Goal: Information Seeking & Learning: Check status

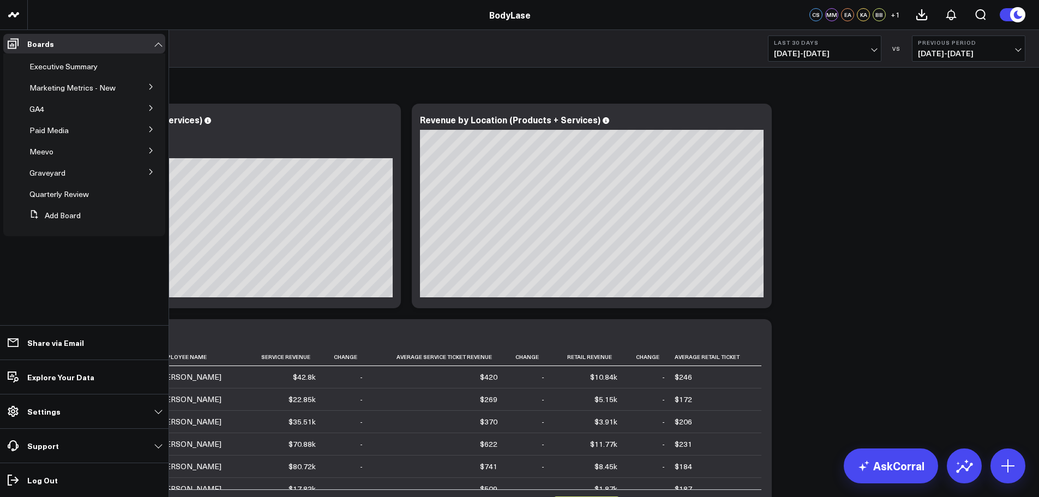
click at [152, 89] on icon at bounding box center [151, 86] width 7 height 7
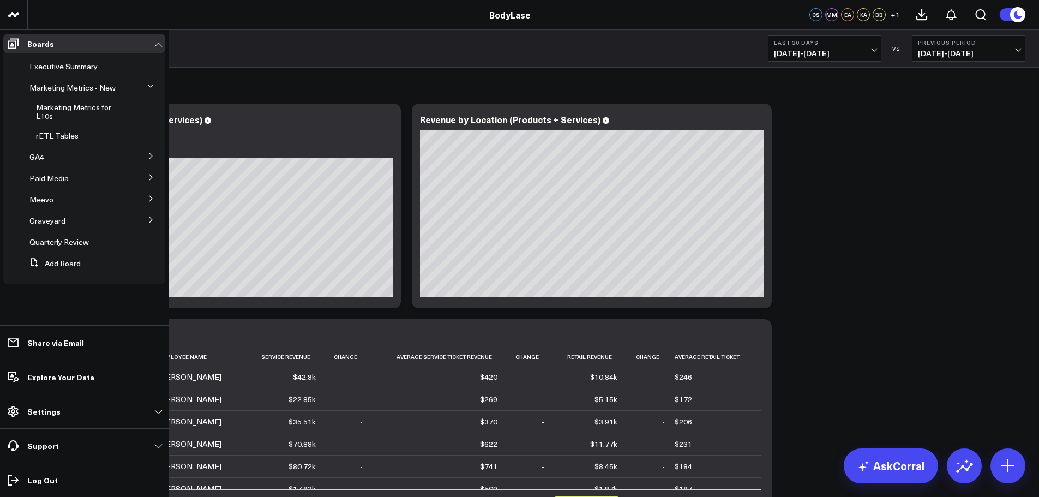
click at [146, 194] on button at bounding box center [151, 198] width 28 height 16
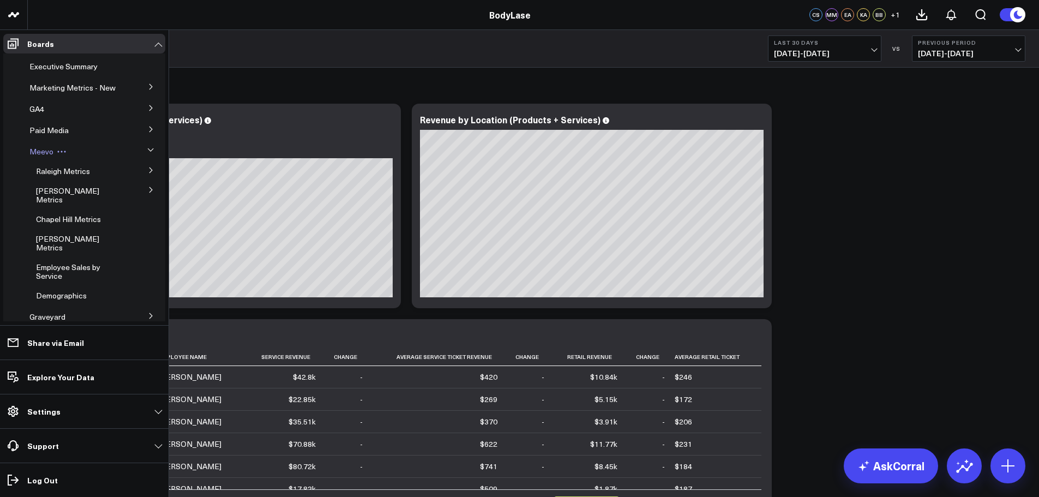
click at [41, 156] on span "Meevo" at bounding box center [41, 151] width 24 height 10
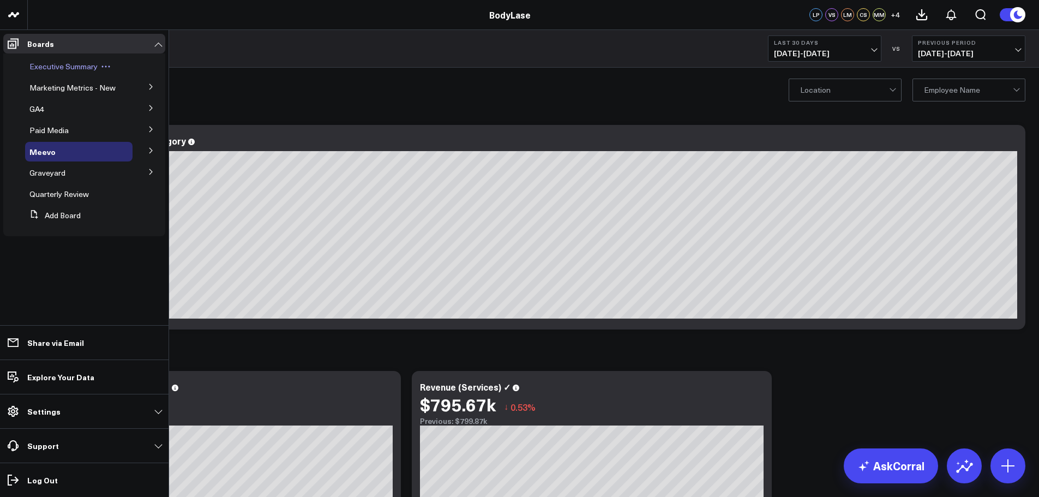
click at [67, 64] on span "Executive Summary" at bounding box center [63, 66] width 68 height 10
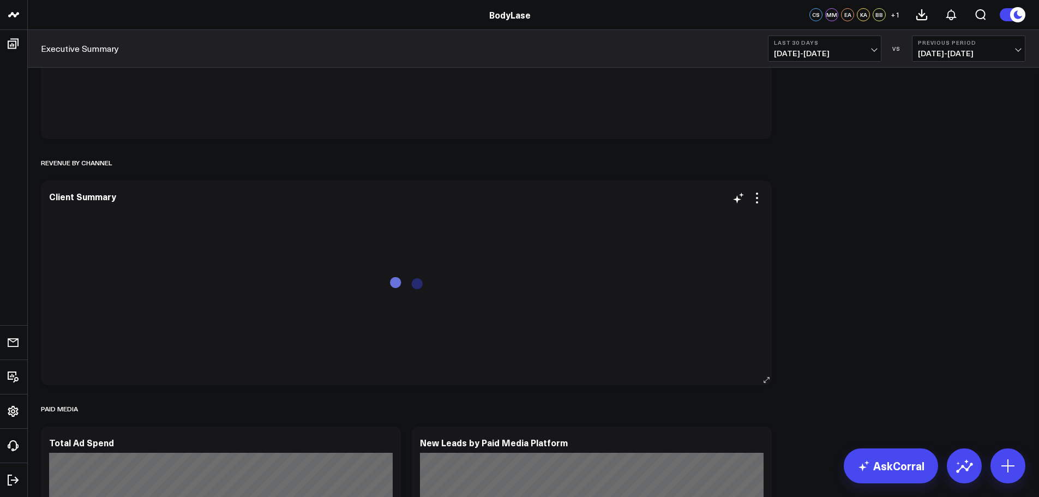
scroll to position [382, 0]
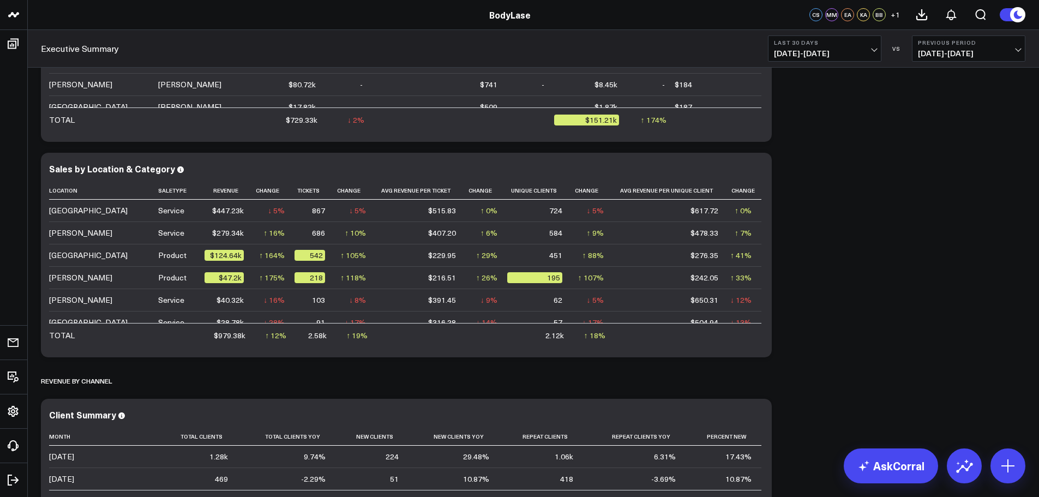
click at [842, 46] on button "Last 30 Days 07/12/25 - 08/10/25" at bounding box center [824, 48] width 113 height 26
click at [800, 267] on link "Last Year" at bounding box center [824, 263] width 112 height 21
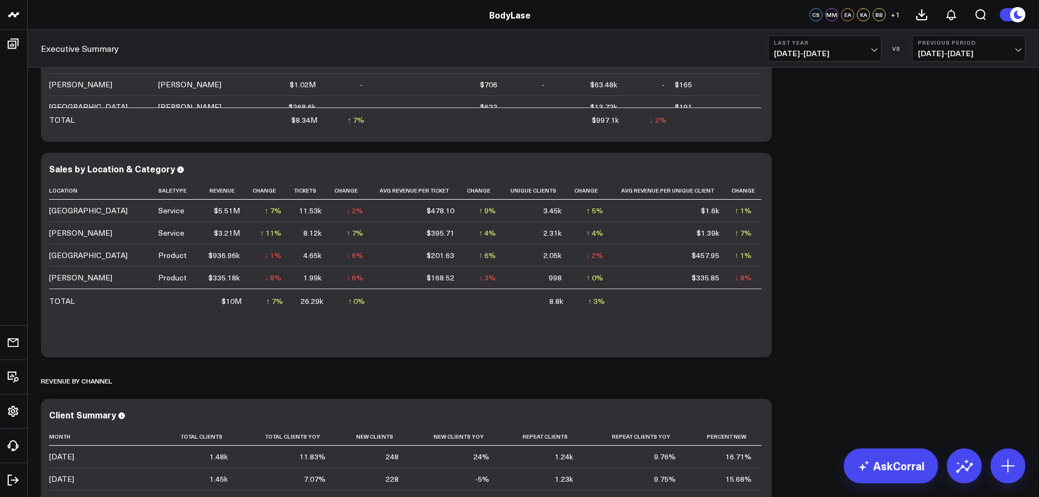
click at [830, 46] on button "Last Year 01/01/24 - 12/31/24" at bounding box center [824, 48] width 113 height 26
click at [799, 221] on link "Last Month" at bounding box center [824, 220] width 112 height 21
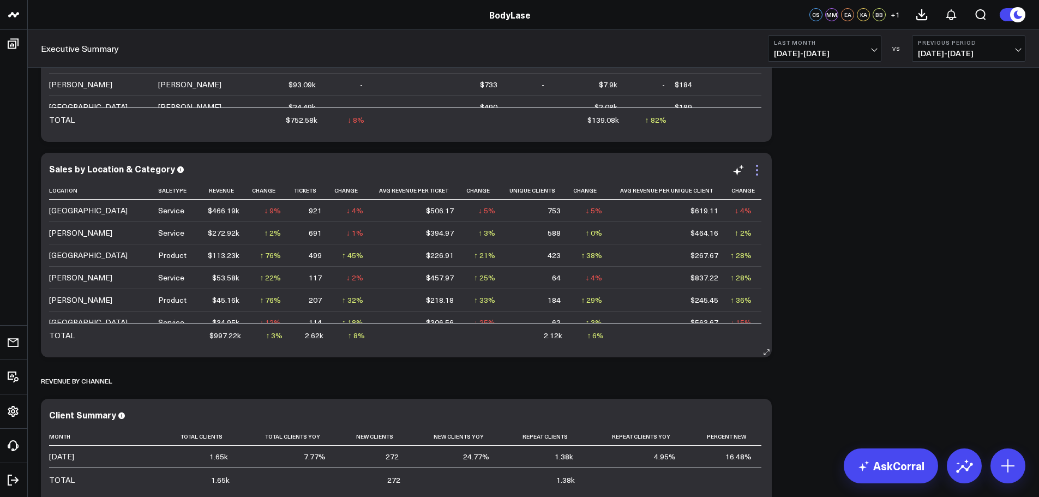
click at [757, 173] on icon at bounding box center [756, 170] width 13 height 13
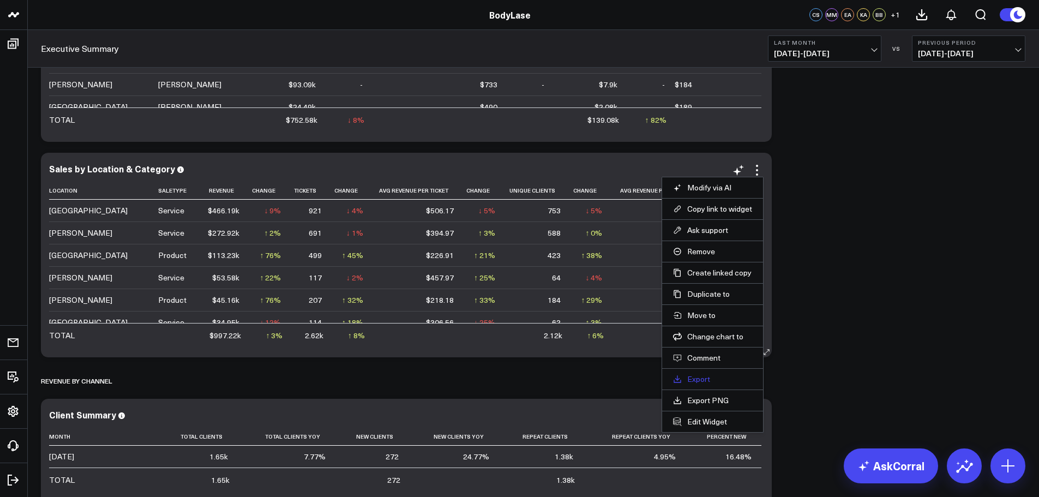
click at [693, 377] on link "Export" at bounding box center [712, 379] width 79 height 10
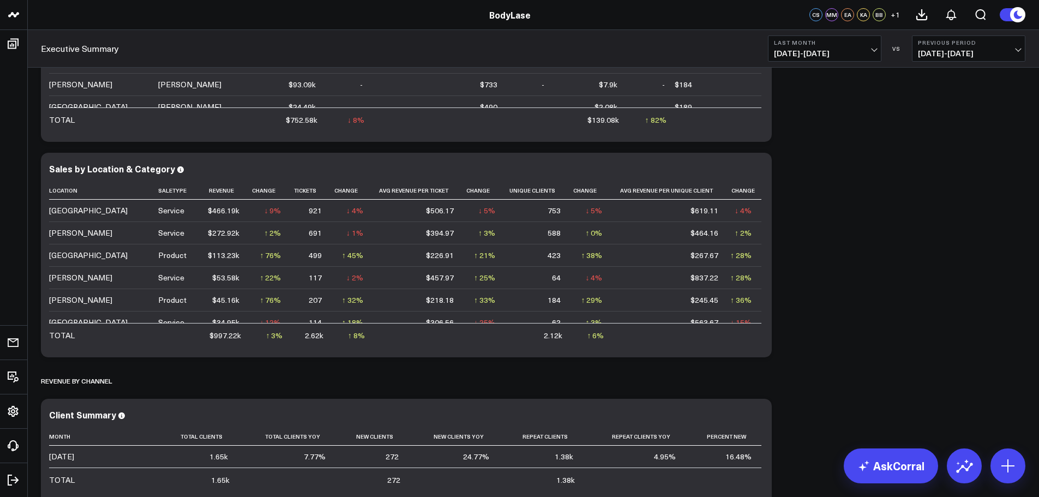
click at [953, 57] on span "06/01/25 - 06/30/25" at bounding box center [968, 53] width 101 height 9
click at [938, 114] on link "YoY" at bounding box center [968, 114] width 112 height 21
click at [760, 171] on icon at bounding box center [756, 170] width 13 height 13
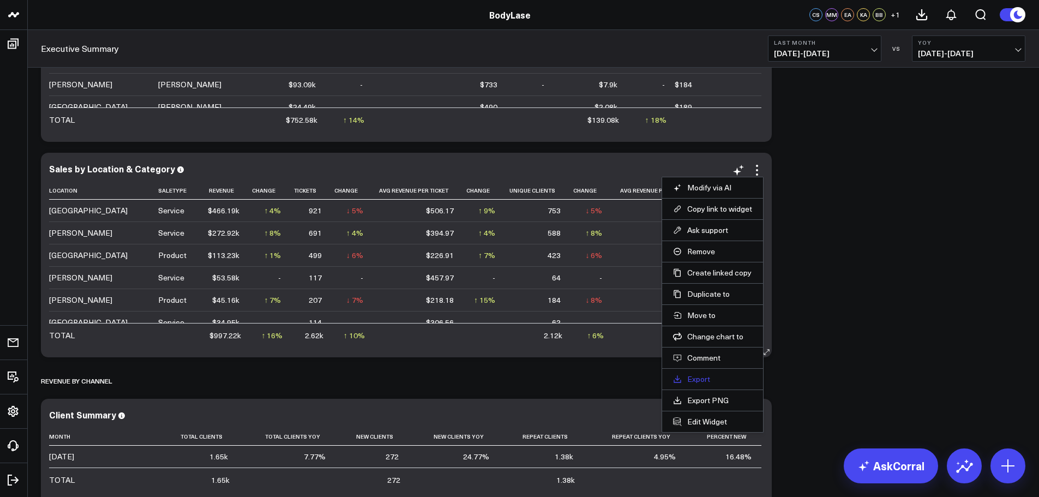
click at [692, 379] on link "Export" at bounding box center [712, 379] width 79 height 10
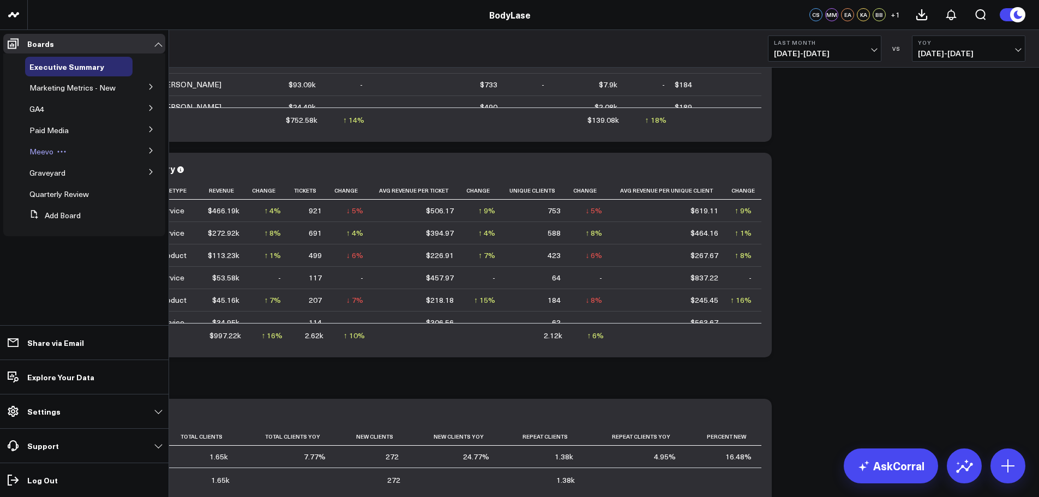
click at [35, 150] on span "Meevo" at bounding box center [41, 151] width 24 height 10
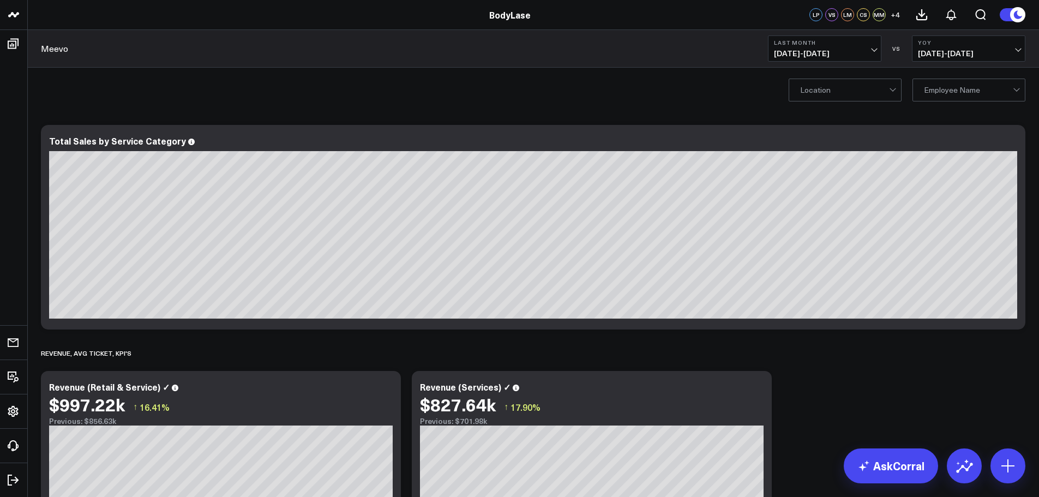
click at [799, 49] on span "07/01/25 - 07/31/25" at bounding box center [824, 53] width 101 height 9
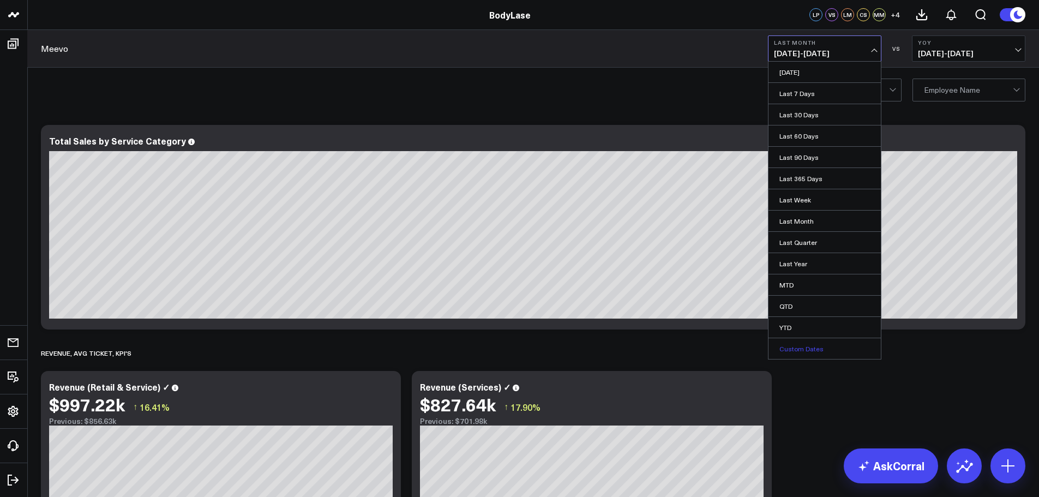
click at [807, 344] on link "Custom Dates" at bounding box center [824, 348] width 112 height 21
select select "7"
select select "2025"
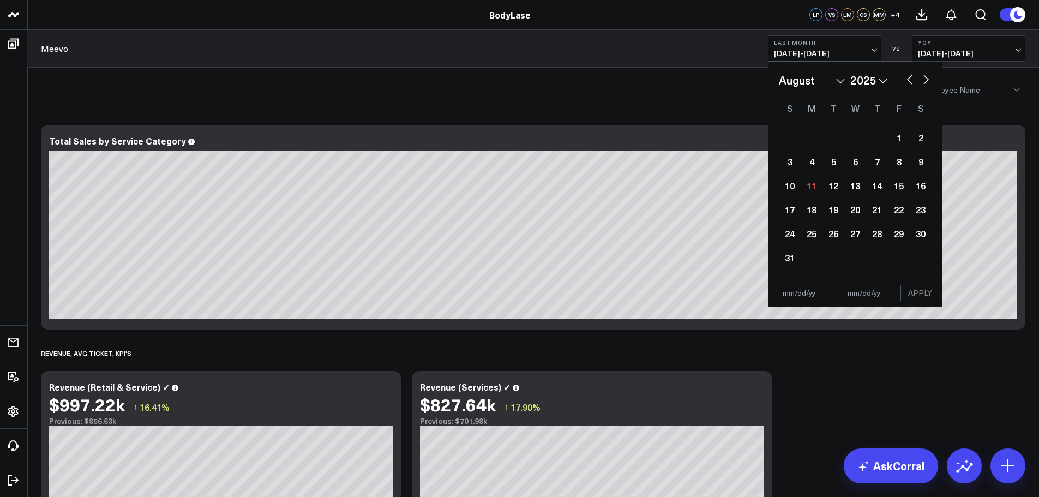
click at [783, 299] on input "text" at bounding box center [805, 293] width 62 height 16
select select "7"
select select "2025"
type input "[DATE]"
select select "2025"
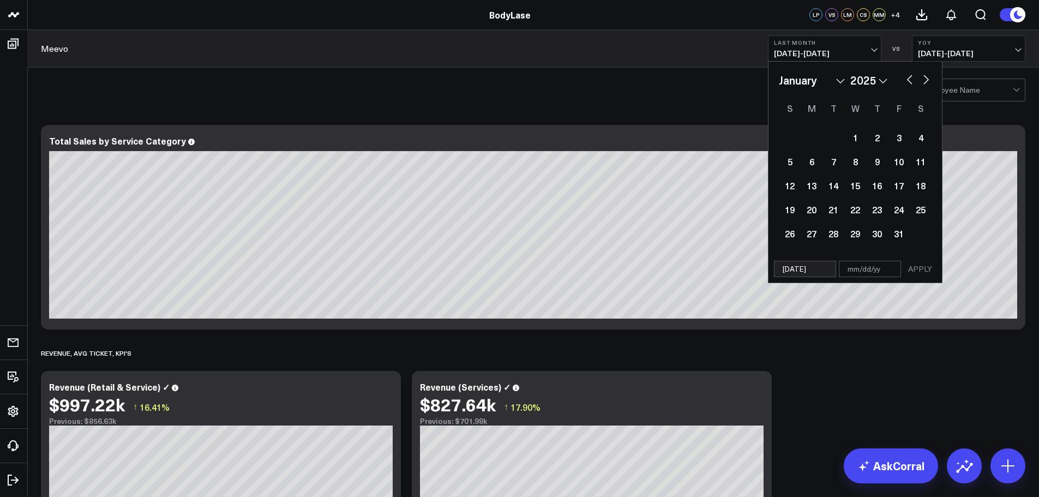
type input "0"
select select "2025"
type input "07"
select select "2025"
type input "07/"
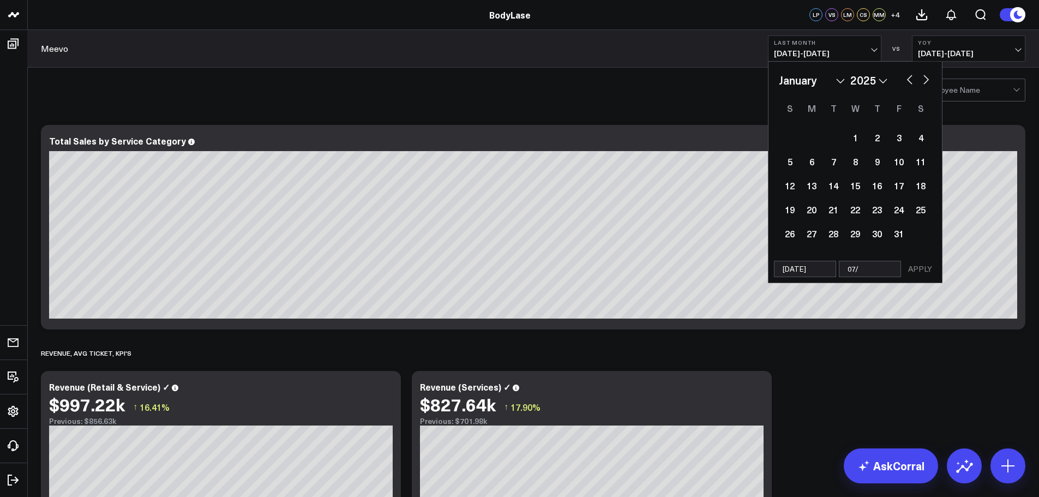
select select "2025"
type input "07/31"
select select "2025"
type input "07/31/"
select select "2025"
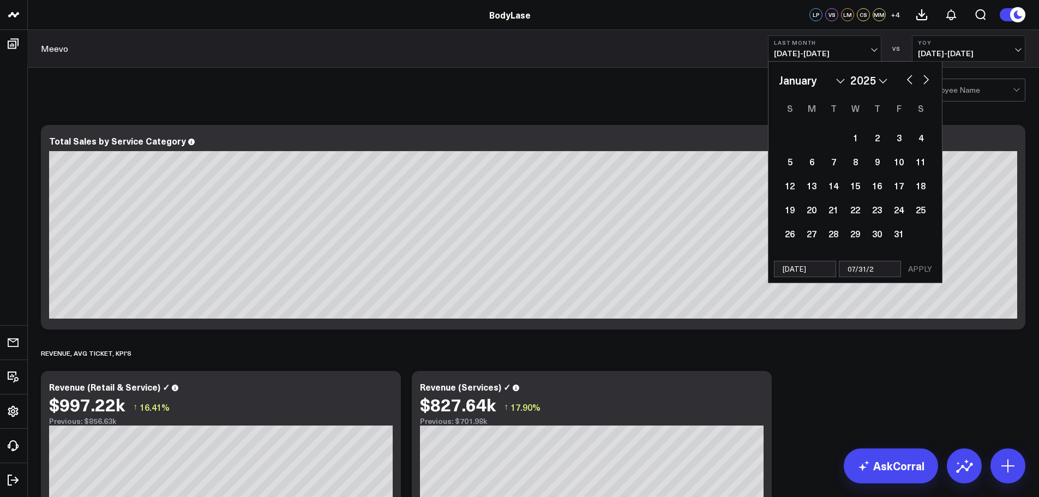
type input "[DATE]"
select select "2025"
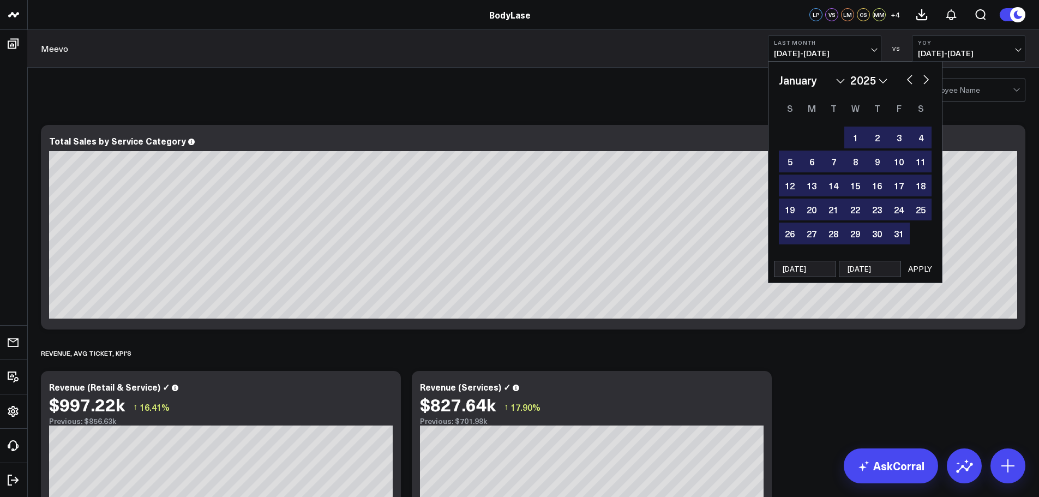
type input "[DATE]"
click at [925, 268] on button "APPLY" at bounding box center [919, 269] width 33 height 16
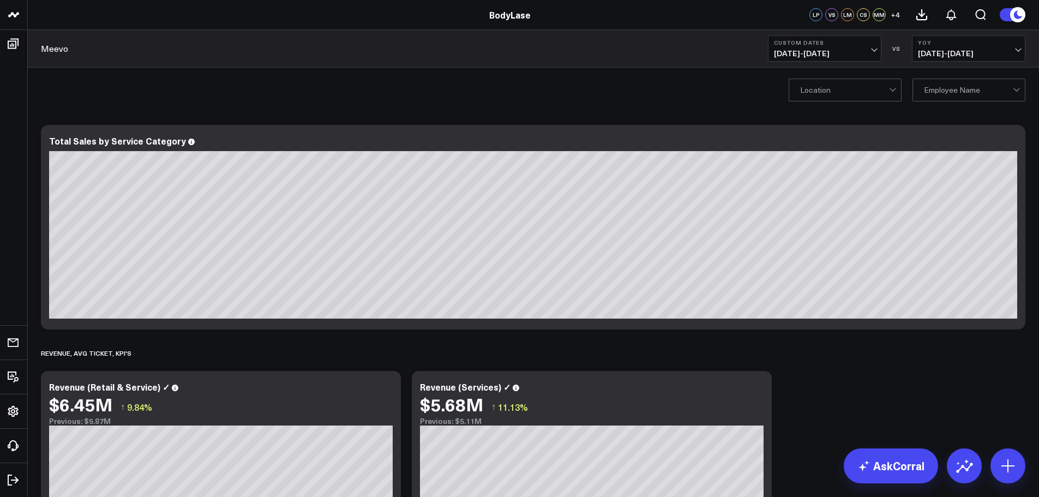
click at [934, 85] on div at bounding box center [967, 90] width 89 height 22
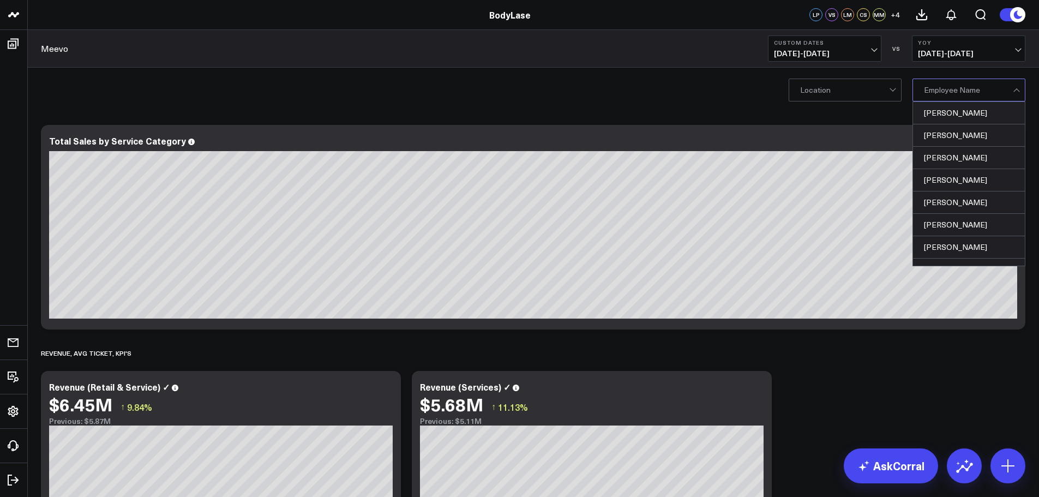
click at [860, 82] on div at bounding box center [844, 90] width 89 height 22
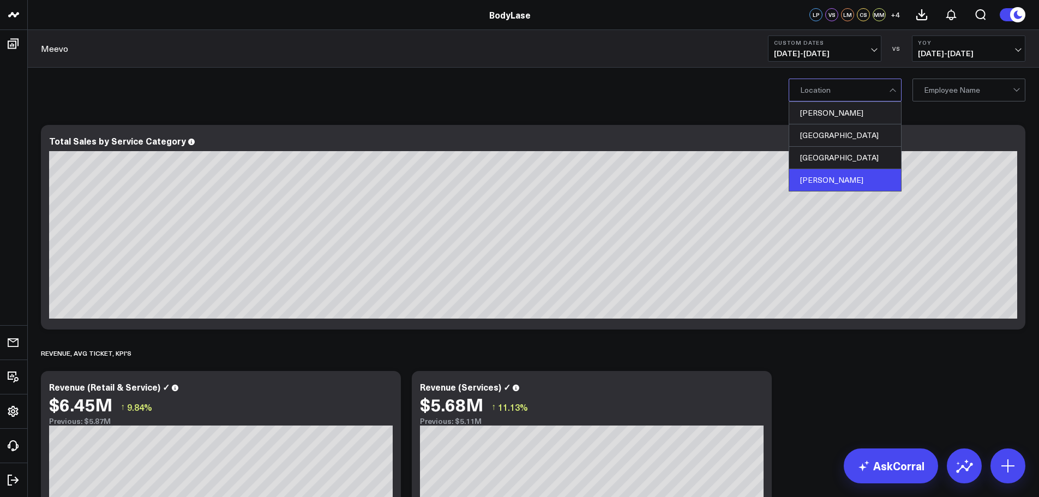
click at [812, 177] on div "Clayton" at bounding box center [845, 180] width 112 height 22
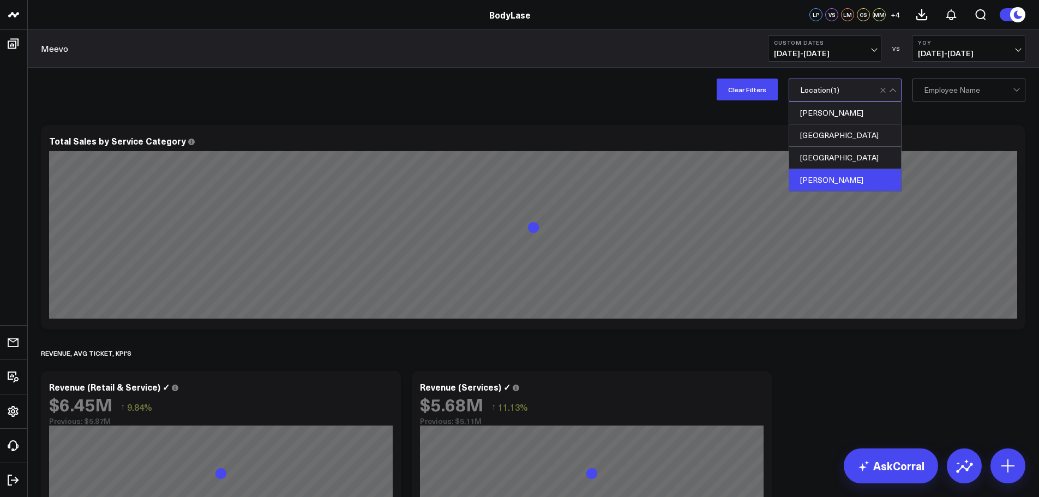
click at [669, 88] on div "Clear Filters option Clayton, selected. 4 results available. Use Up and Down to…" at bounding box center [532, 90] width 1011 height 44
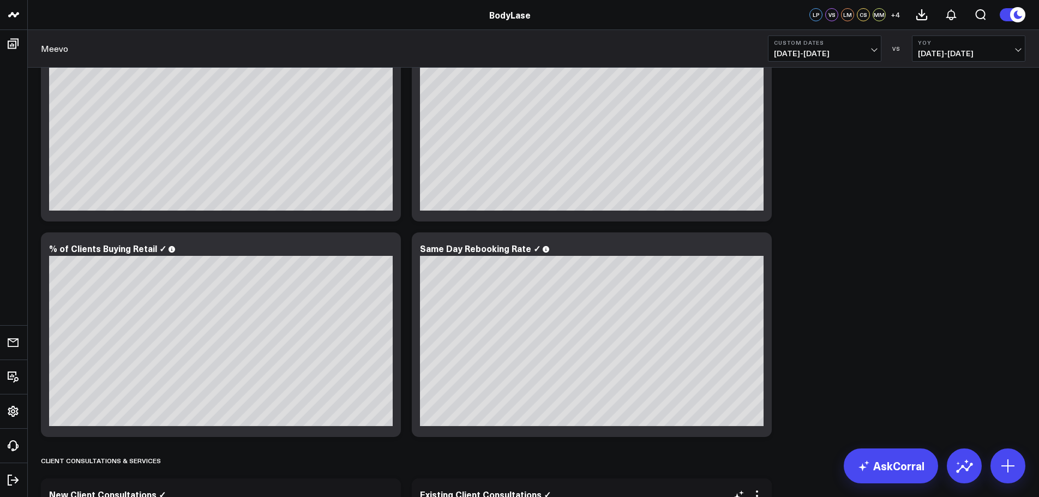
scroll to position [1922, 0]
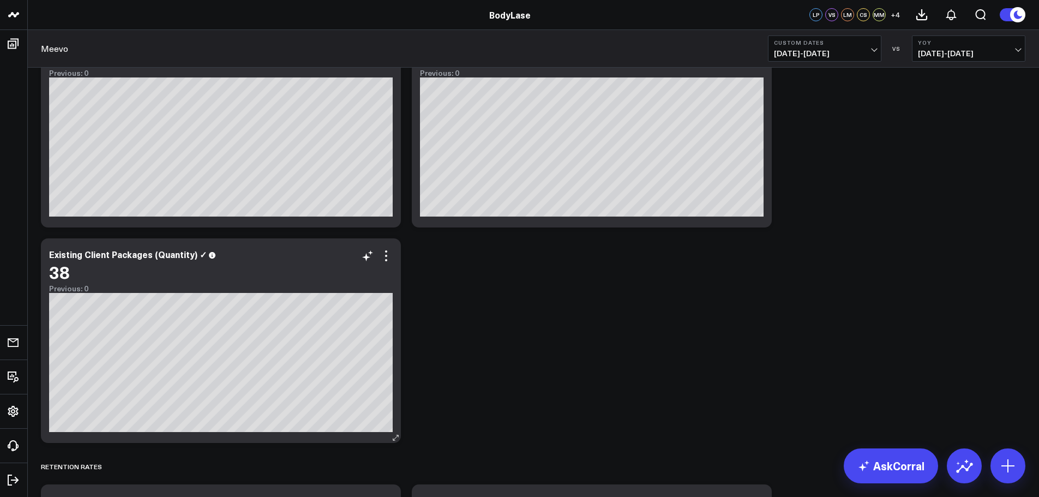
scroll to position [2794, 0]
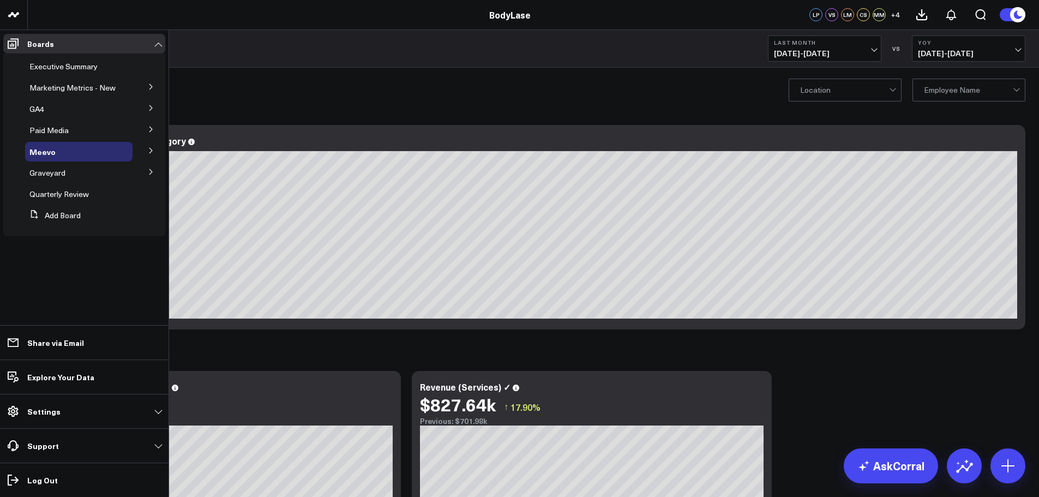
click at [150, 86] on icon at bounding box center [151, 86] width 7 height 7
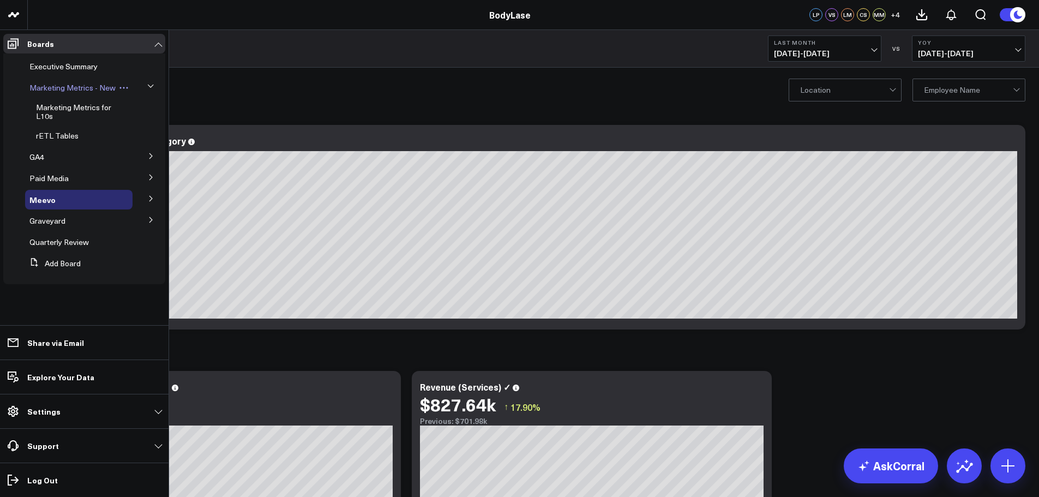
click at [61, 89] on span "Marketing Metrics - New" at bounding box center [72, 87] width 86 height 10
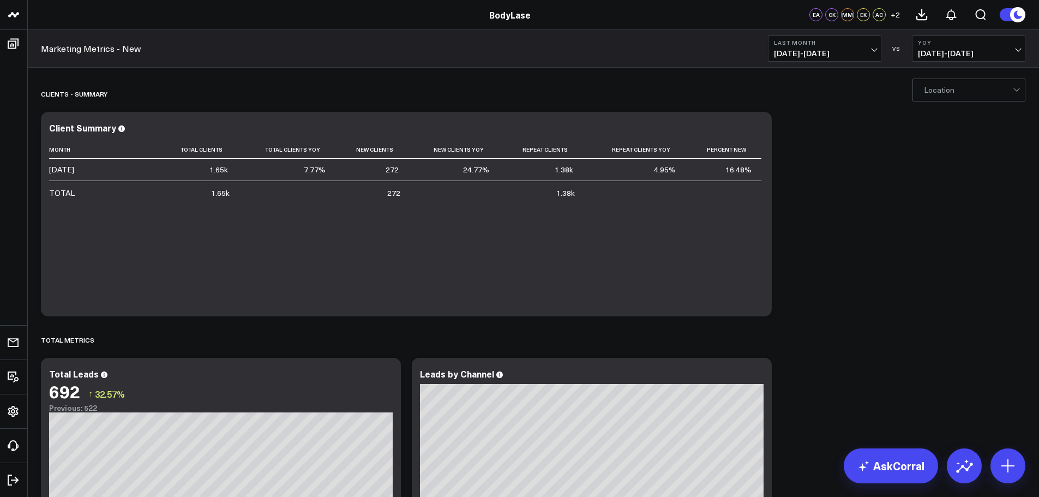
click at [855, 46] on button "Last Month [DATE] - [DATE]" at bounding box center [824, 48] width 113 height 26
click at [792, 324] on link "YTD" at bounding box center [824, 327] width 112 height 21
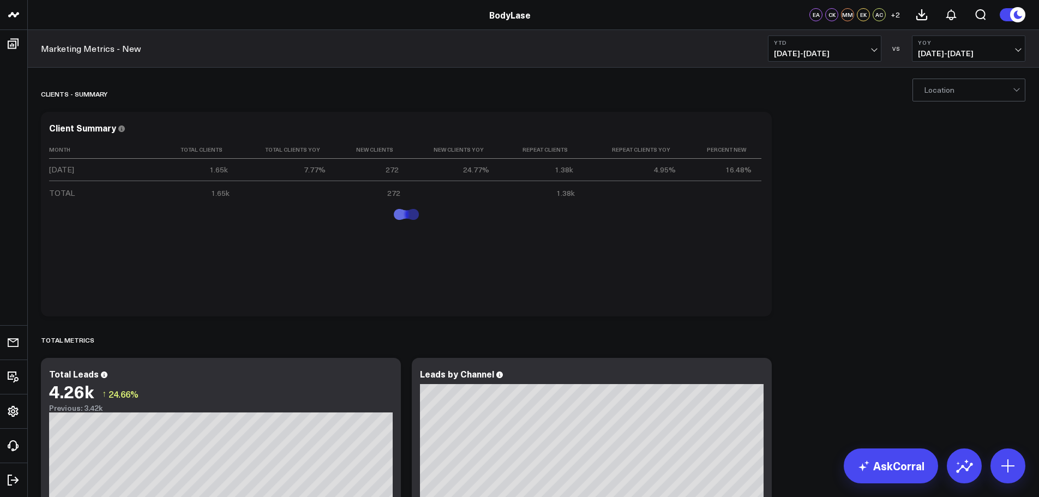
click at [964, 82] on div at bounding box center [967, 90] width 89 height 22
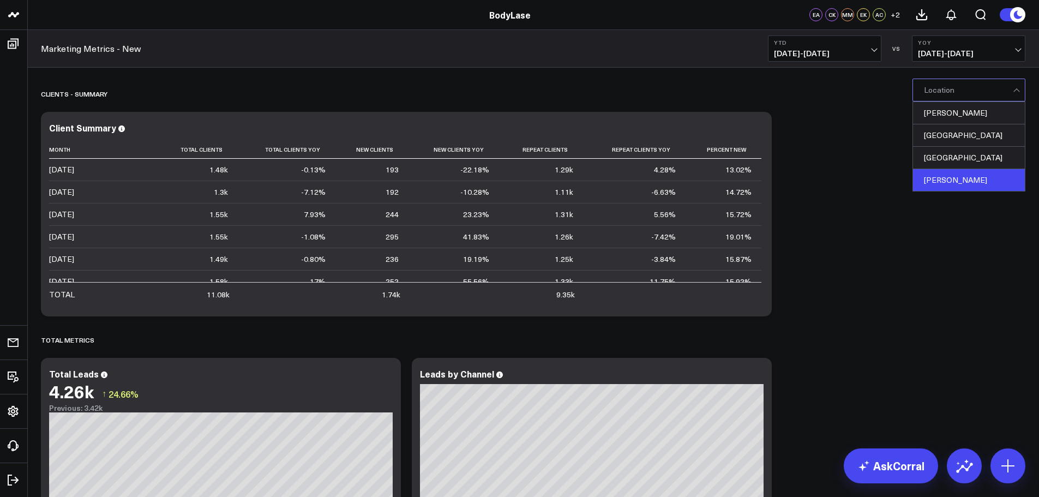
click at [941, 174] on div "Clayton" at bounding box center [969, 180] width 112 height 22
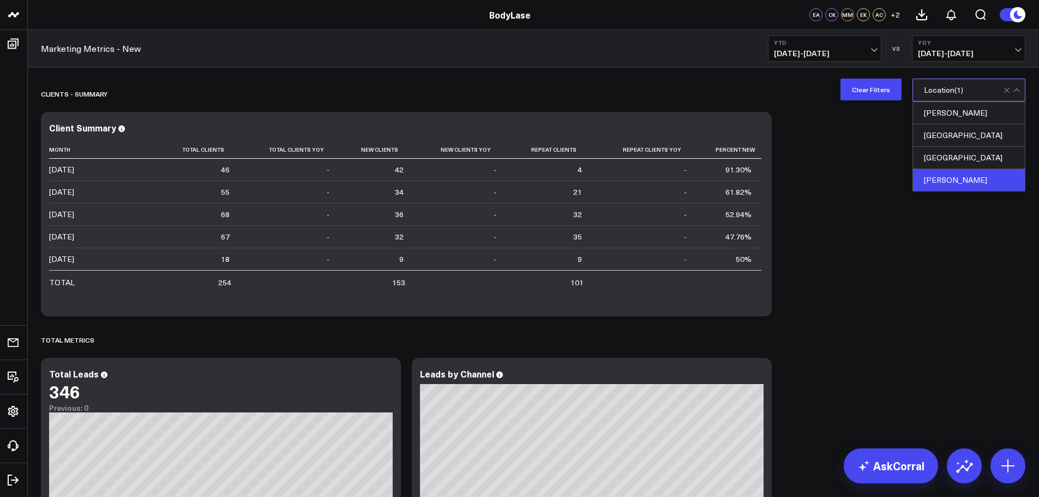
click at [846, 51] on span "01/01/25 - 08/10/25" at bounding box center [824, 53] width 101 height 9
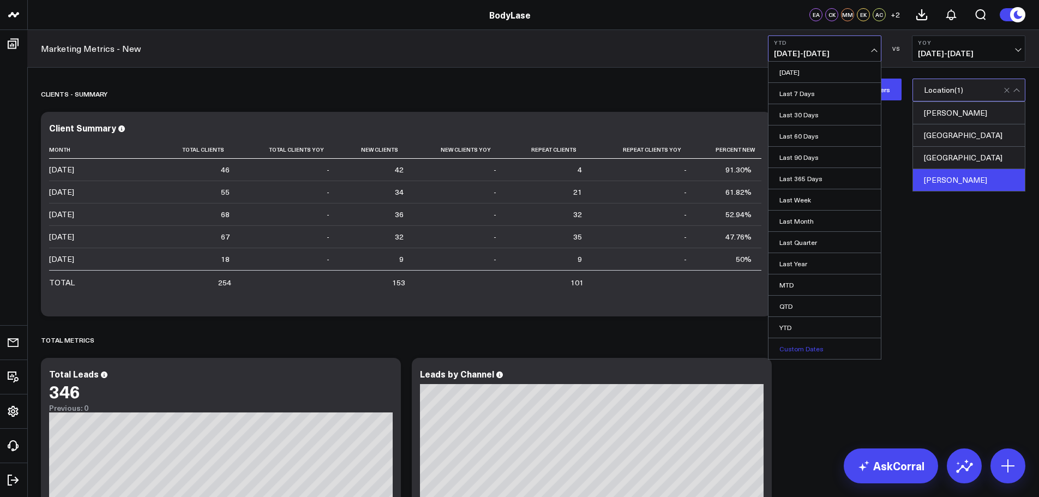
click at [800, 349] on link "Custom Dates" at bounding box center [824, 348] width 112 height 21
select select "7"
select select "2025"
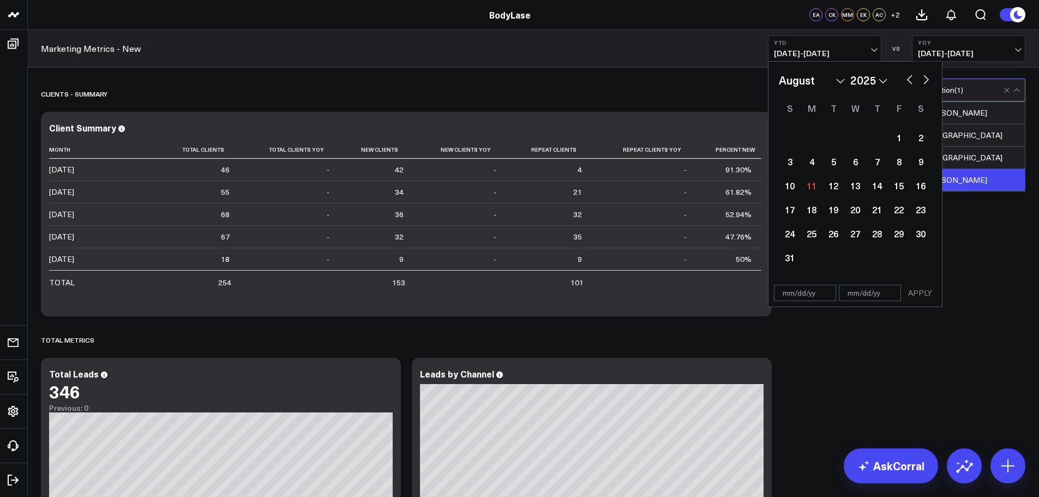
click at [794, 289] on input "text" at bounding box center [805, 293] width 62 height 16
select select "7"
select select "2025"
type input "01/"
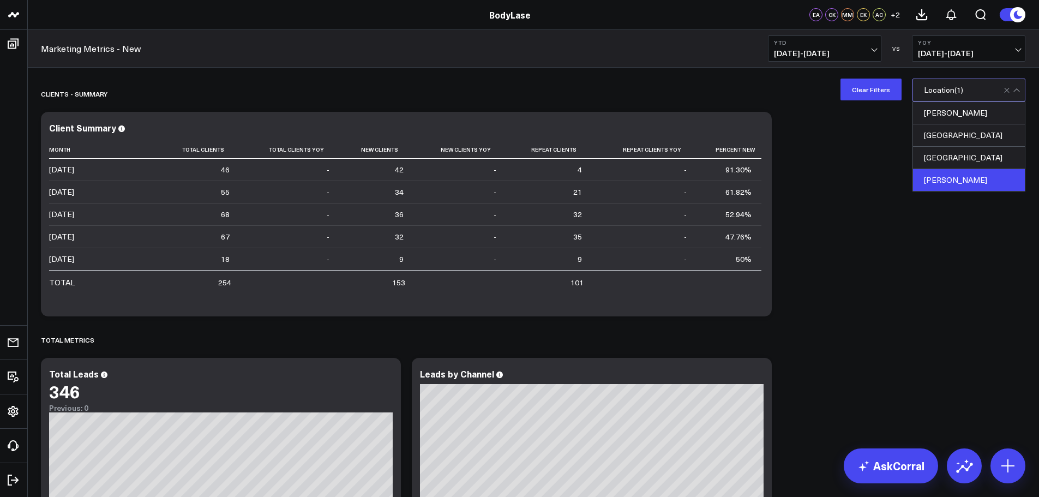
click at [816, 53] on span "01/01/25 - 08/10/25" at bounding box center [824, 53] width 101 height 9
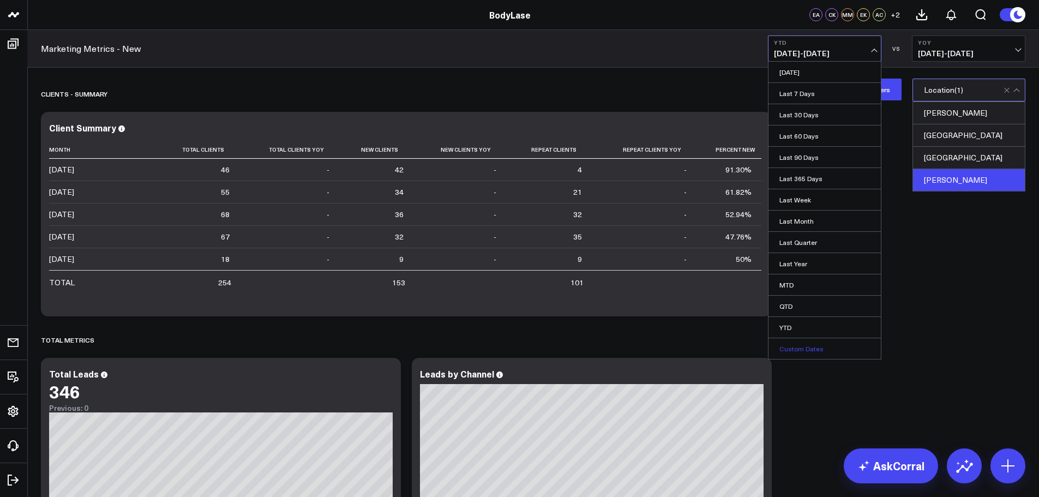
click at [794, 345] on link "Custom Dates" at bounding box center [824, 348] width 112 height 21
select select "7"
select select "2025"
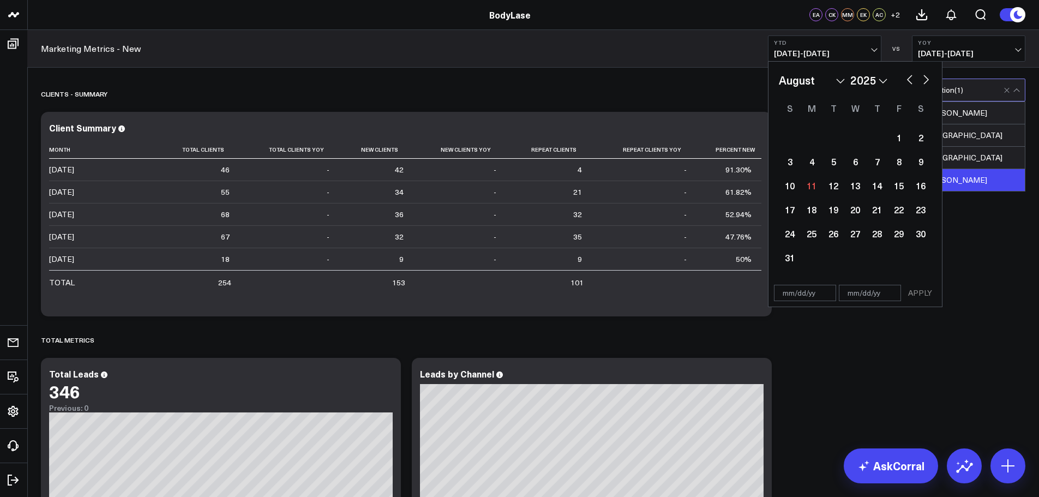
click at [792, 294] on input "text" at bounding box center [805, 293] width 62 height 16
select select "7"
select select "2025"
type input "[DATE]"
select select "2025"
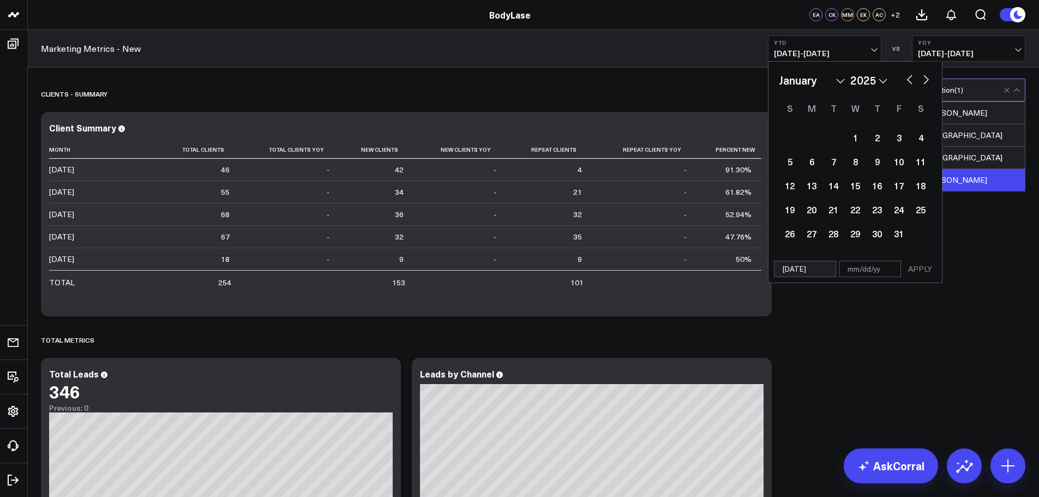
type input "[DATE]"
type input "0"
select select "2025"
type input "07"
select select "2025"
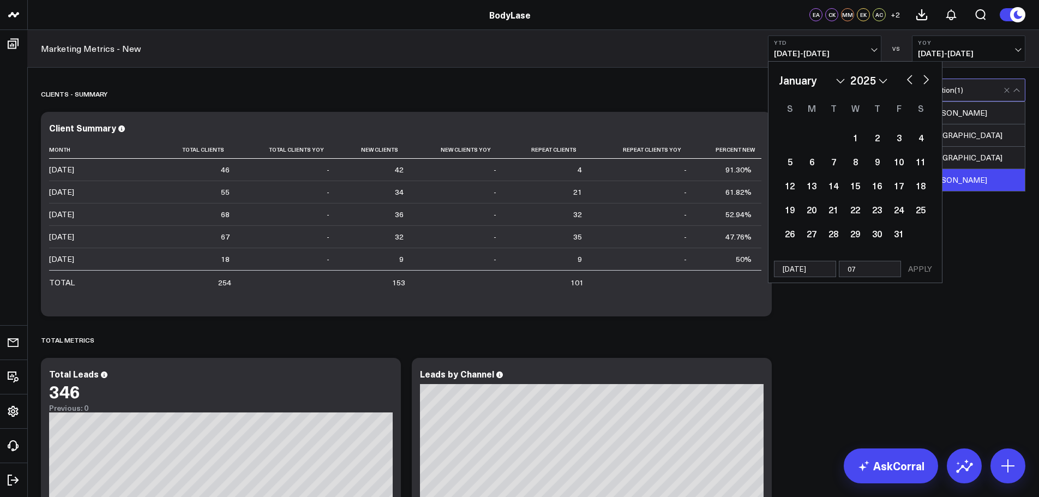
type input "07/"
select select "2025"
type input "07/3"
select select "2025"
type input "07/31"
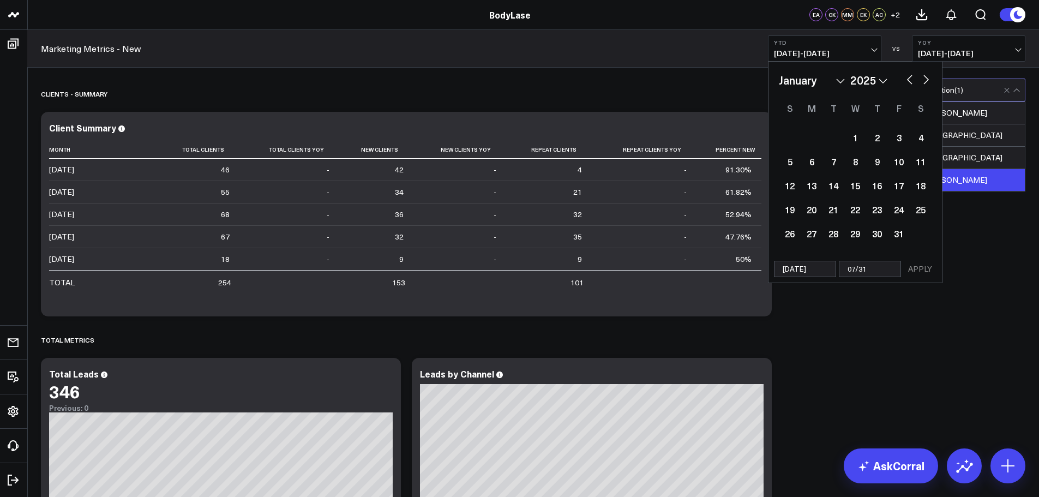
select select "2025"
type input "07/31/"
select select "2025"
type input "07/31/2"
select select "2025"
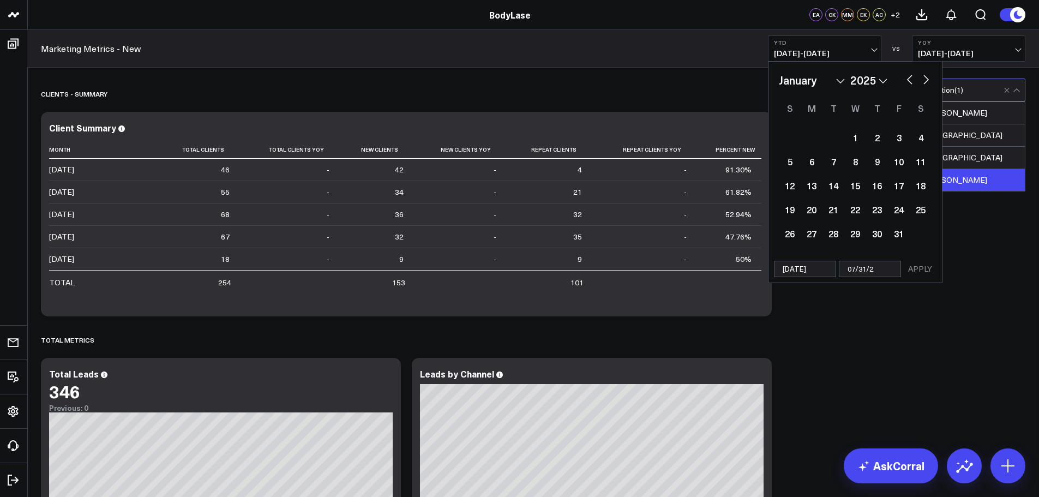
type input "[DATE]"
select select "2025"
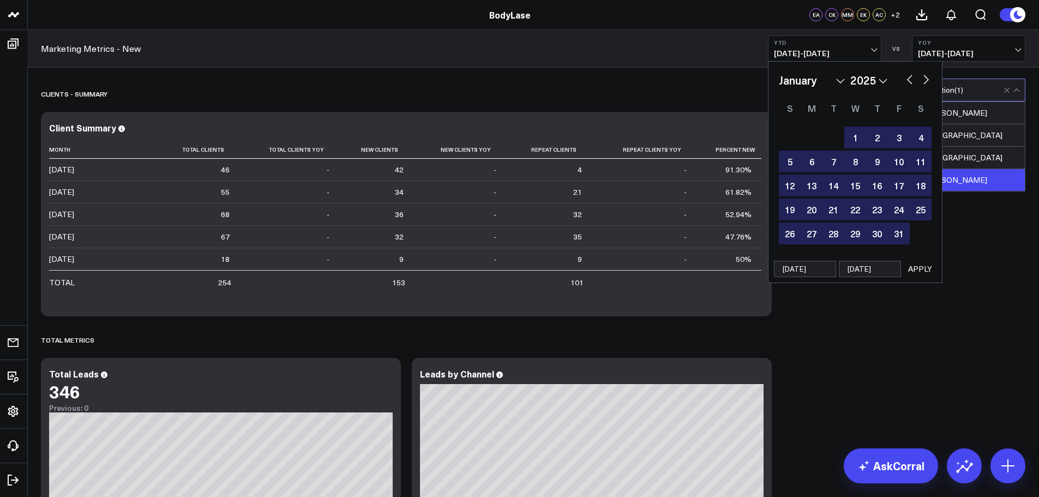
type input "[DATE]"
click at [924, 268] on button "APPLY" at bounding box center [919, 269] width 33 height 16
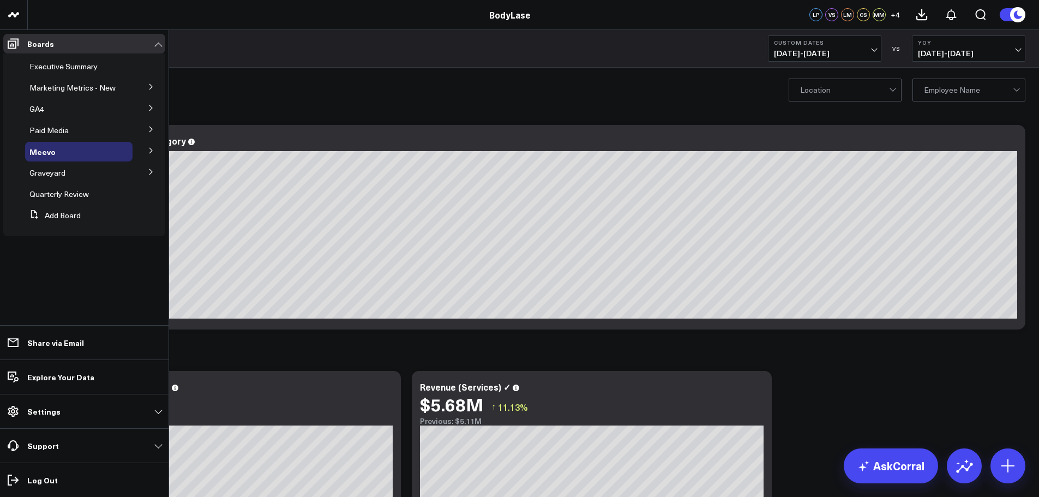
click at [148, 149] on icon at bounding box center [151, 150] width 7 height 7
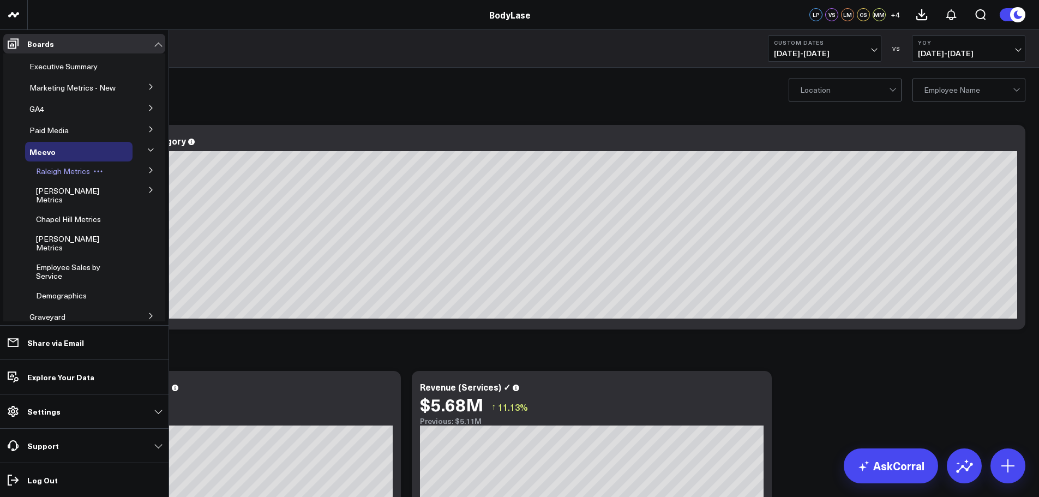
click at [47, 176] on span "Raleigh Metrics" at bounding box center [63, 171] width 54 height 10
